Goal: Use online tool/utility: Utilize a website feature to perform a specific function

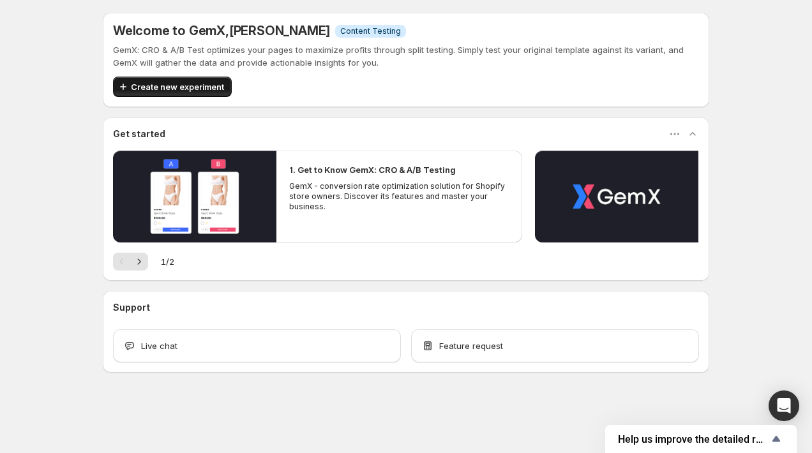
click at [148, 84] on span "Create new experiment" at bounding box center [177, 86] width 93 height 13
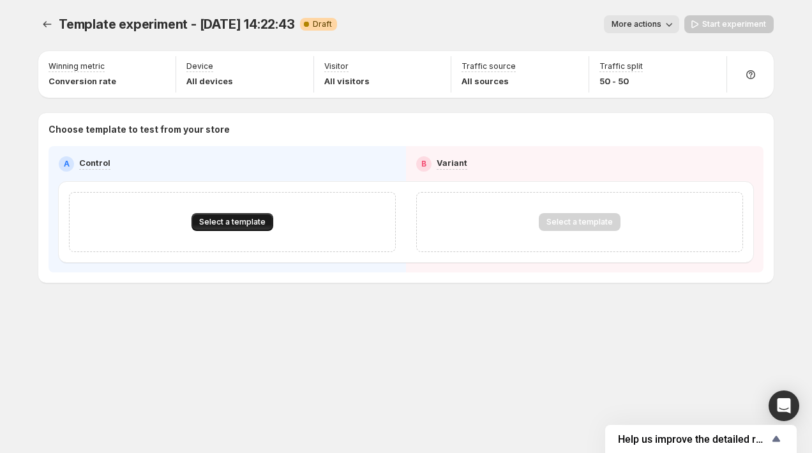
click at [259, 218] on span "Select a template" at bounding box center [232, 222] width 66 height 10
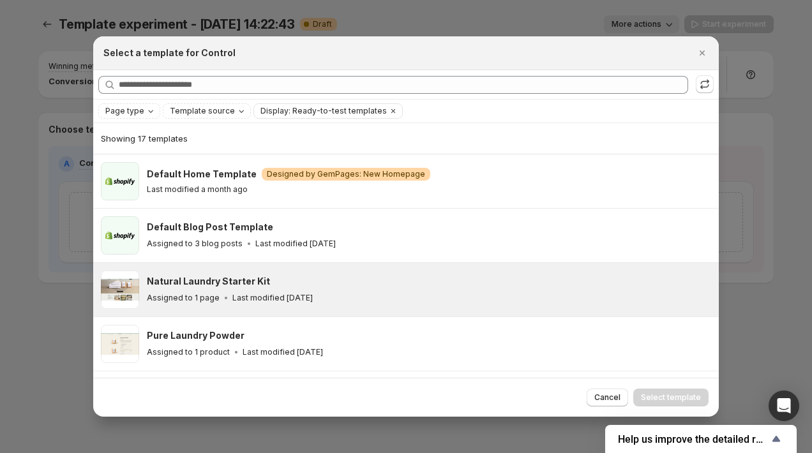
click at [369, 284] on div "Natural Laundry Starter Kit" at bounding box center [427, 281] width 560 height 13
click at [669, 397] on span "Select template" at bounding box center [671, 398] width 60 height 10
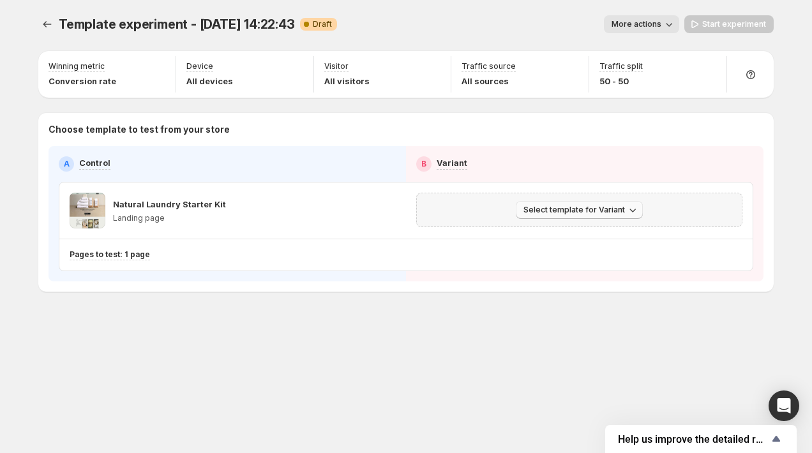
click at [606, 211] on span "Select template for Variant" at bounding box center [574, 210] width 102 height 10
click at [606, 253] on span "Create Variant based on Control" at bounding box center [581, 258] width 130 height 10
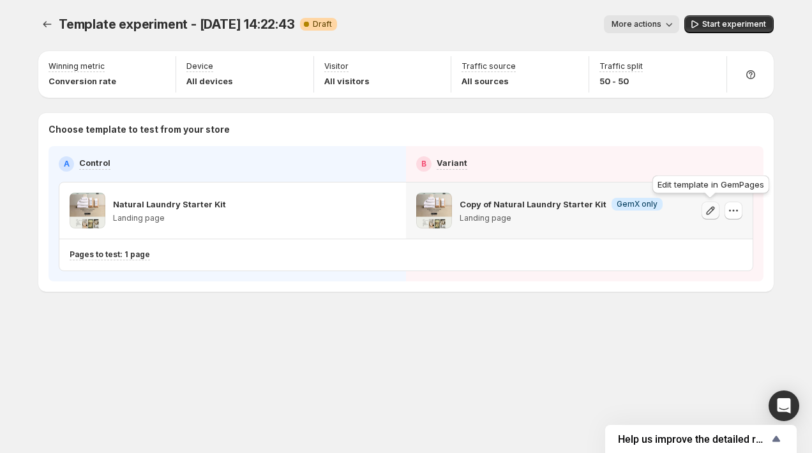
click at [707, 210] on icon "button" at bounding box center [710, 210] width 13 height 13
click at [731, 209] on icon "button" at bounding box center [733, 210] width 13 height 13
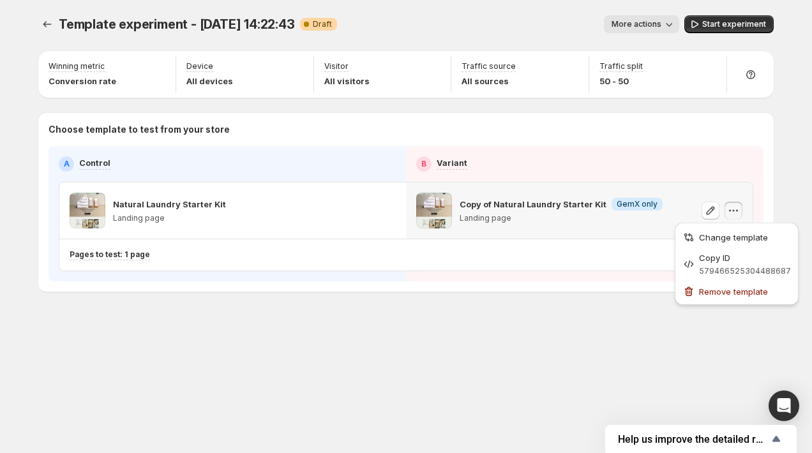
click at [731, 209] on icon "button" at bounding box center [733, 210] width 13 height 13
click at [548, 210] on p "Copy of Natural Laundry Starter Kit" at bounding box center [533, 204] width 147 height 13
click at [479, 207] on p "Copy of Natural Laundry Starter Kit" at bounding box center [533, 204] width 147 height 13
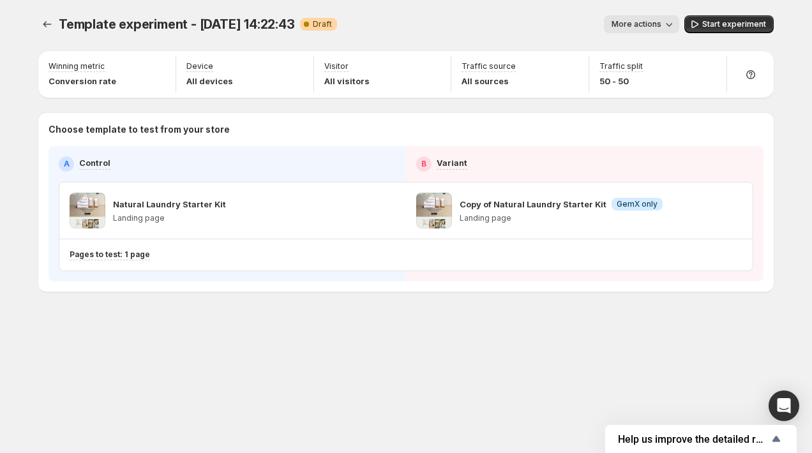
click at [544, 37] on div "Template experiment - [DATE] 14:22:43. This page is ready Template experiment -…" at bounding box center [405, 24] width 735 height 49
click at [711, 211] on icon "button" at bounding box center [710, 210] width 13 height 13
click at [718, 27] on span "Start experiment" at bounding box center [734, 24] width 64 height 10
click at [47, 25] on icon "Experiments" at bounding box center [47, 24] width 13 height 13
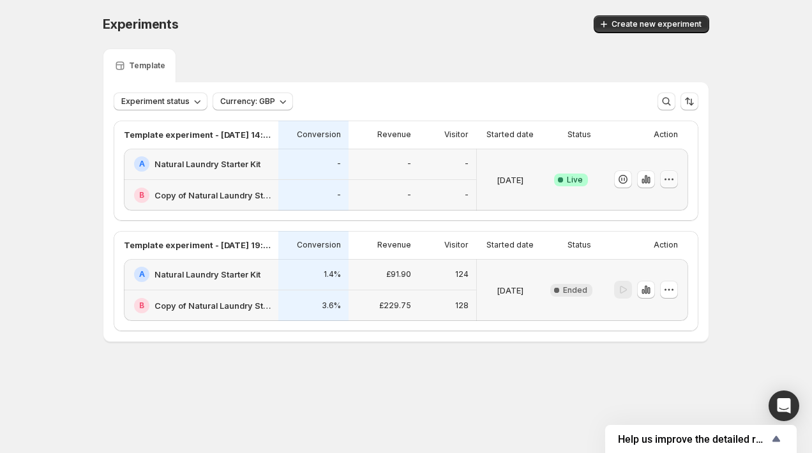
click at [667, 178] on icon "button" at bounding box center [669, 179] width 13 height 13
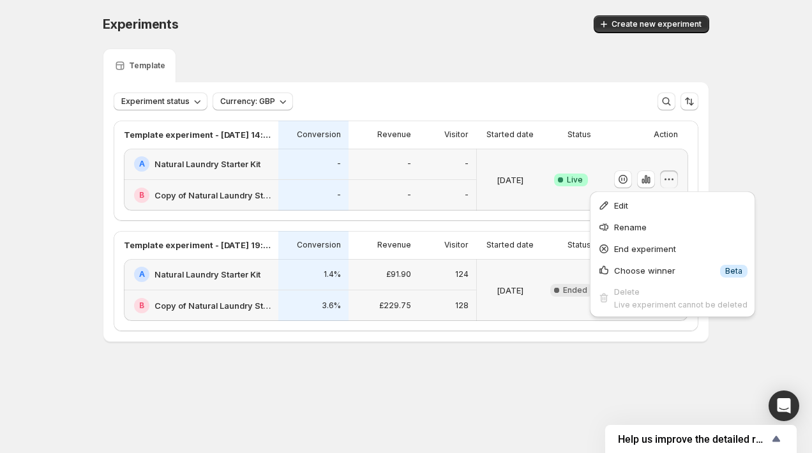
click at [593, 158] on div "Success Complete Live" at bounding box center [571, 180] width 56 height 62
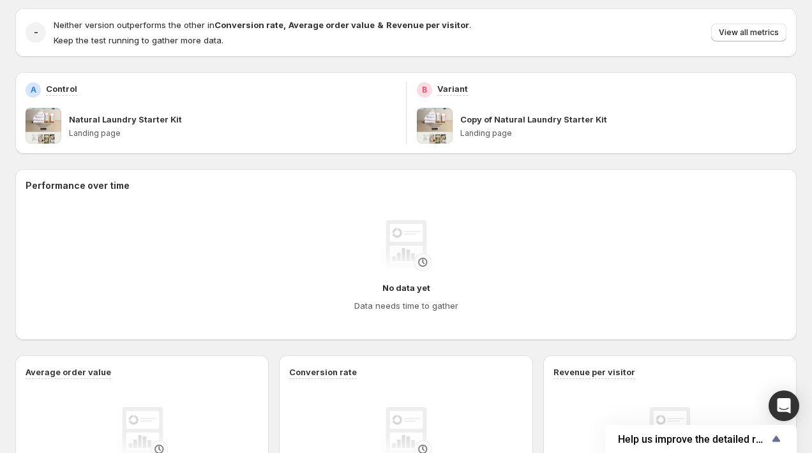
scroll to position [137, 0]
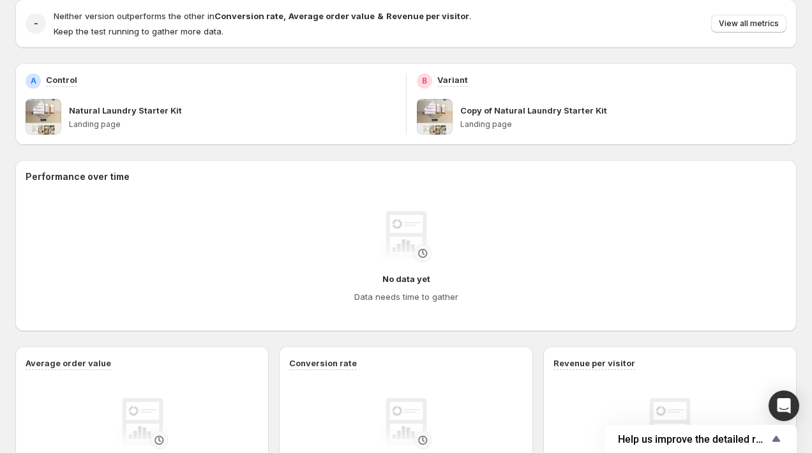
click at [560, 112] on p "Copy of Natural Laundry Starter Kit" at bounding box center [533, 110] width 147 height 13
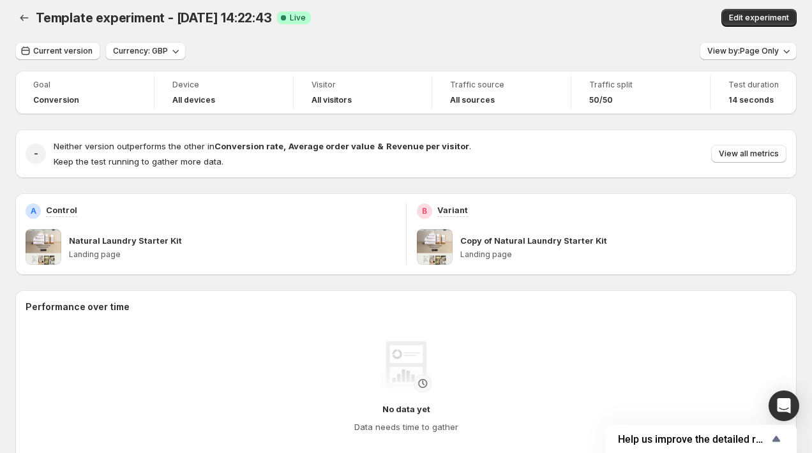
scroll to position [0, 0]
